Goal: Task Accomplishment & Management: Manage account settings

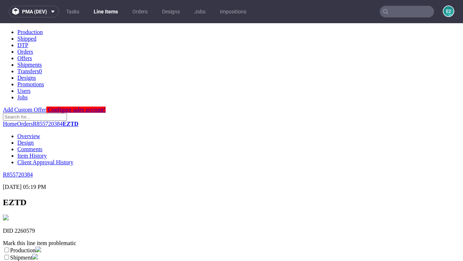
scroll to position [127, 0]
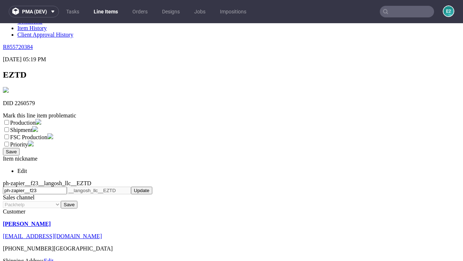
select select "dtp_ca_needed"
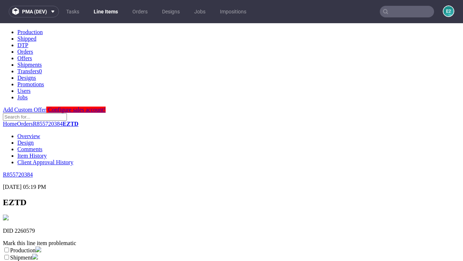
scroll to position [0, 0]
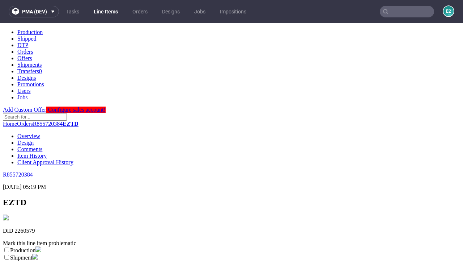
checkbox input "true"
